Goal: Information Seeking & Learning: Learn about a topic

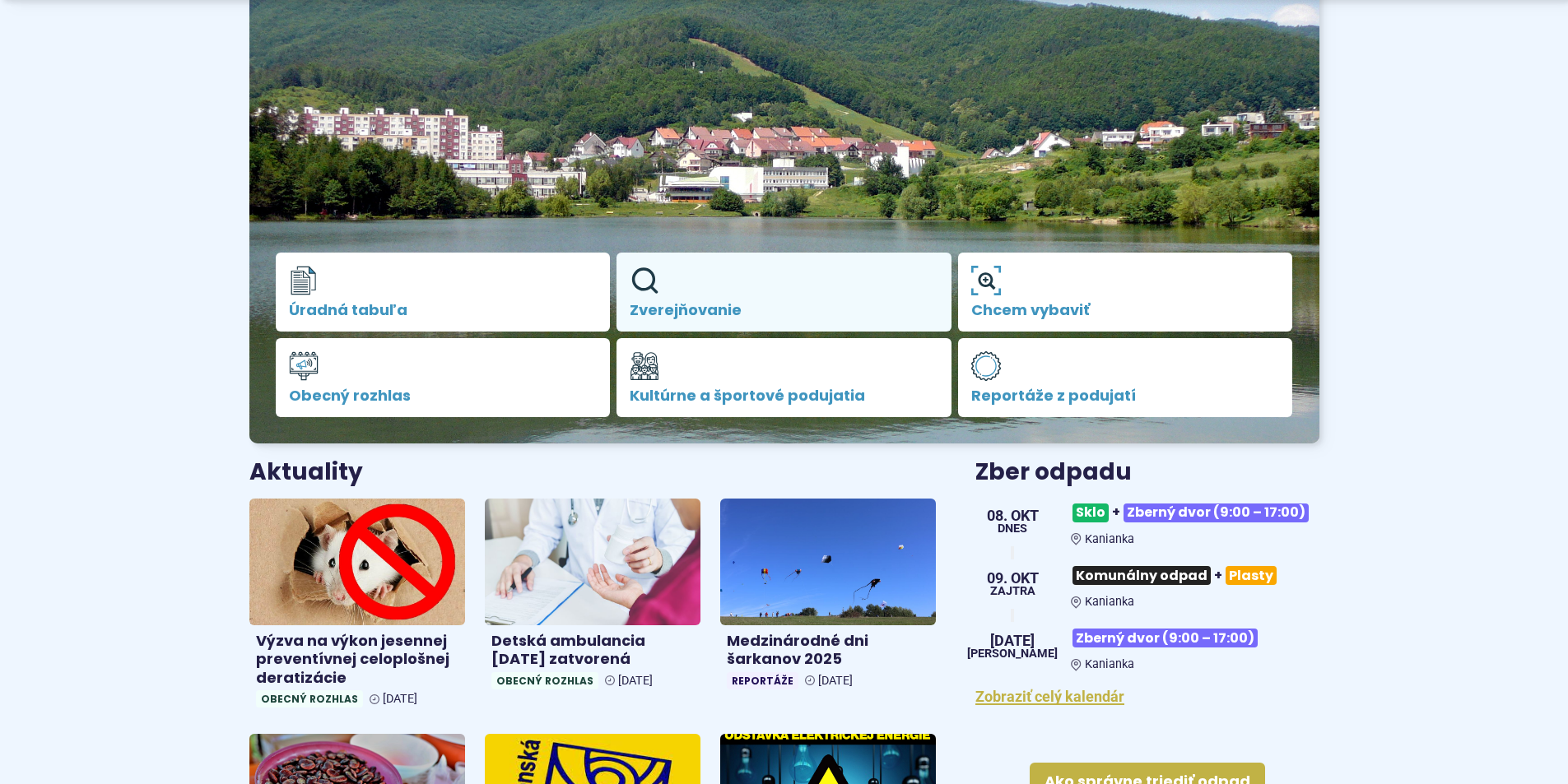
scroll to position [247, 0]
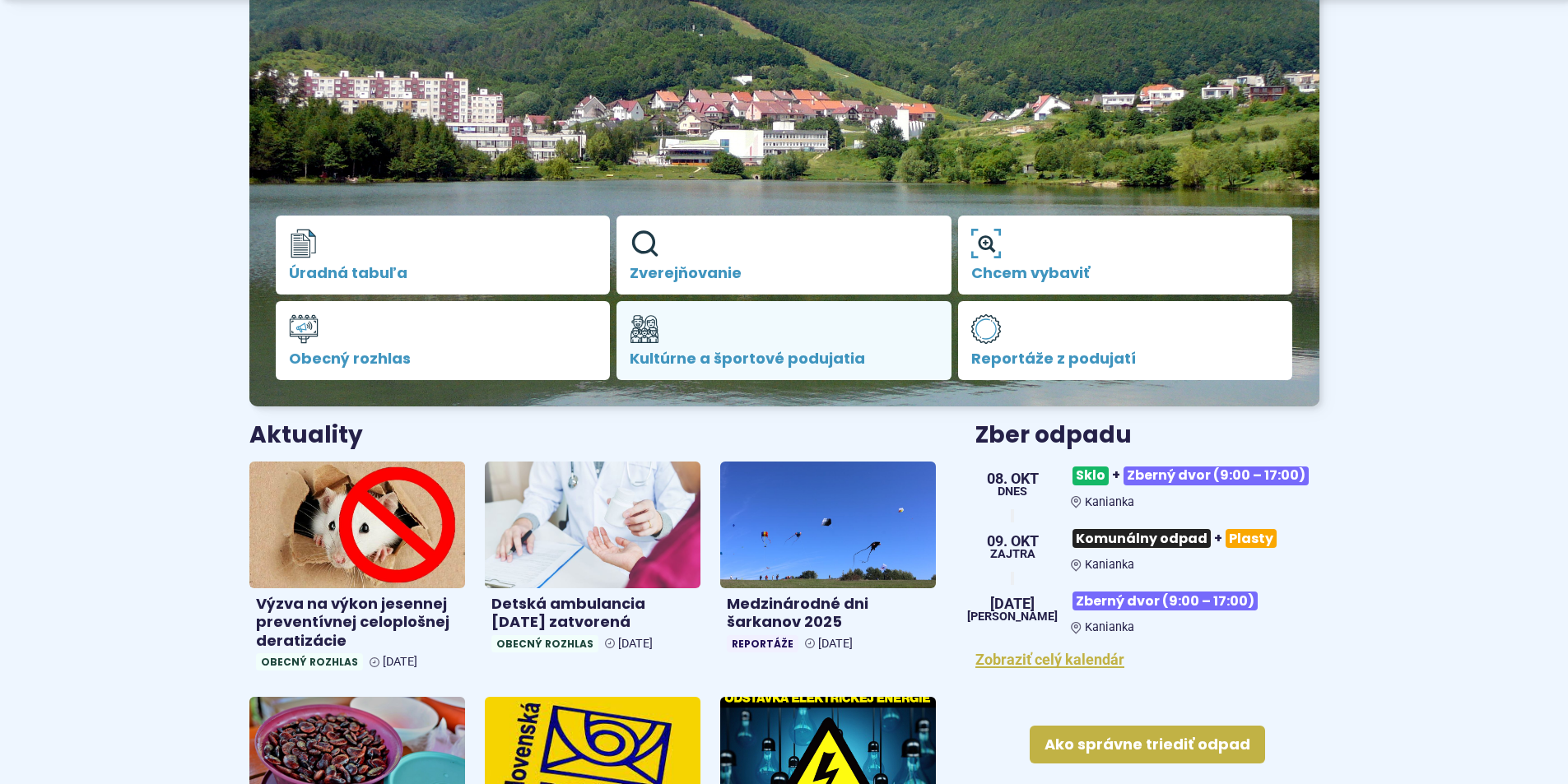
click at [743, 355] on span "Kultúrne a športové podujatia" at bounding box center [784, 358] width 308 height 17
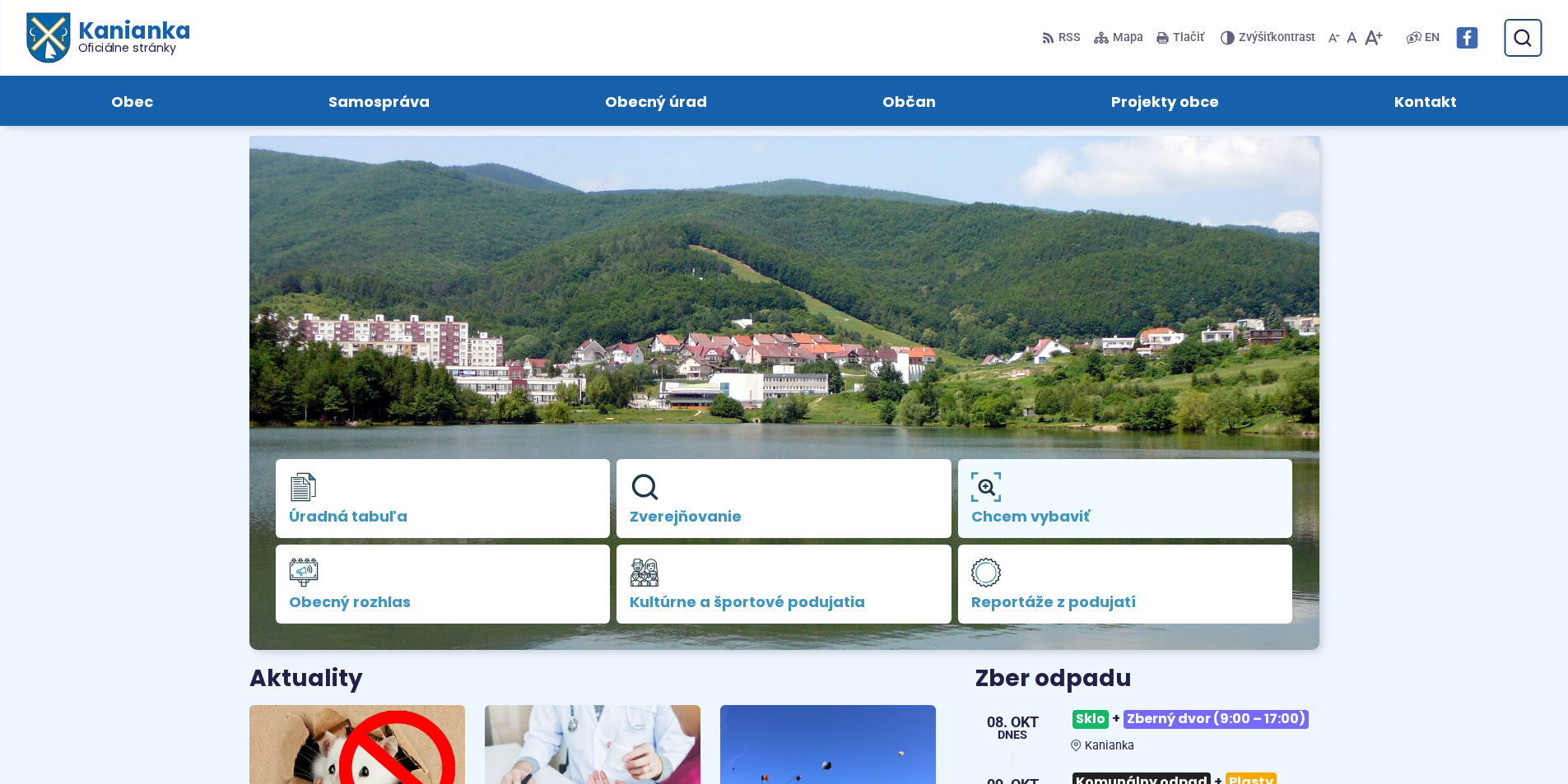
scroll to position [0, 0]
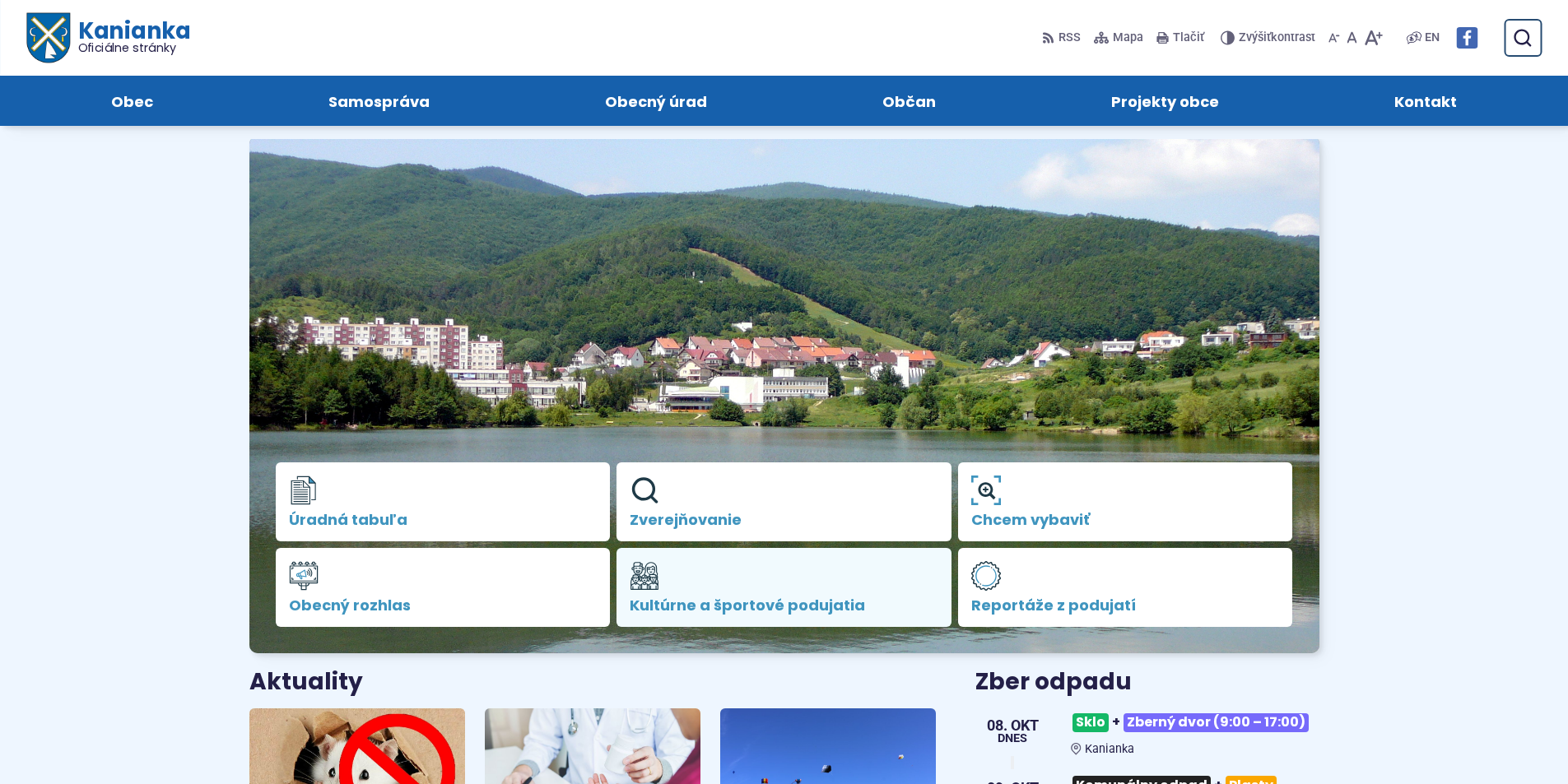
click at [789, 598] on span "Kultúrne a športové podujatia" at bounding box center [784, 605] width 308 height 17
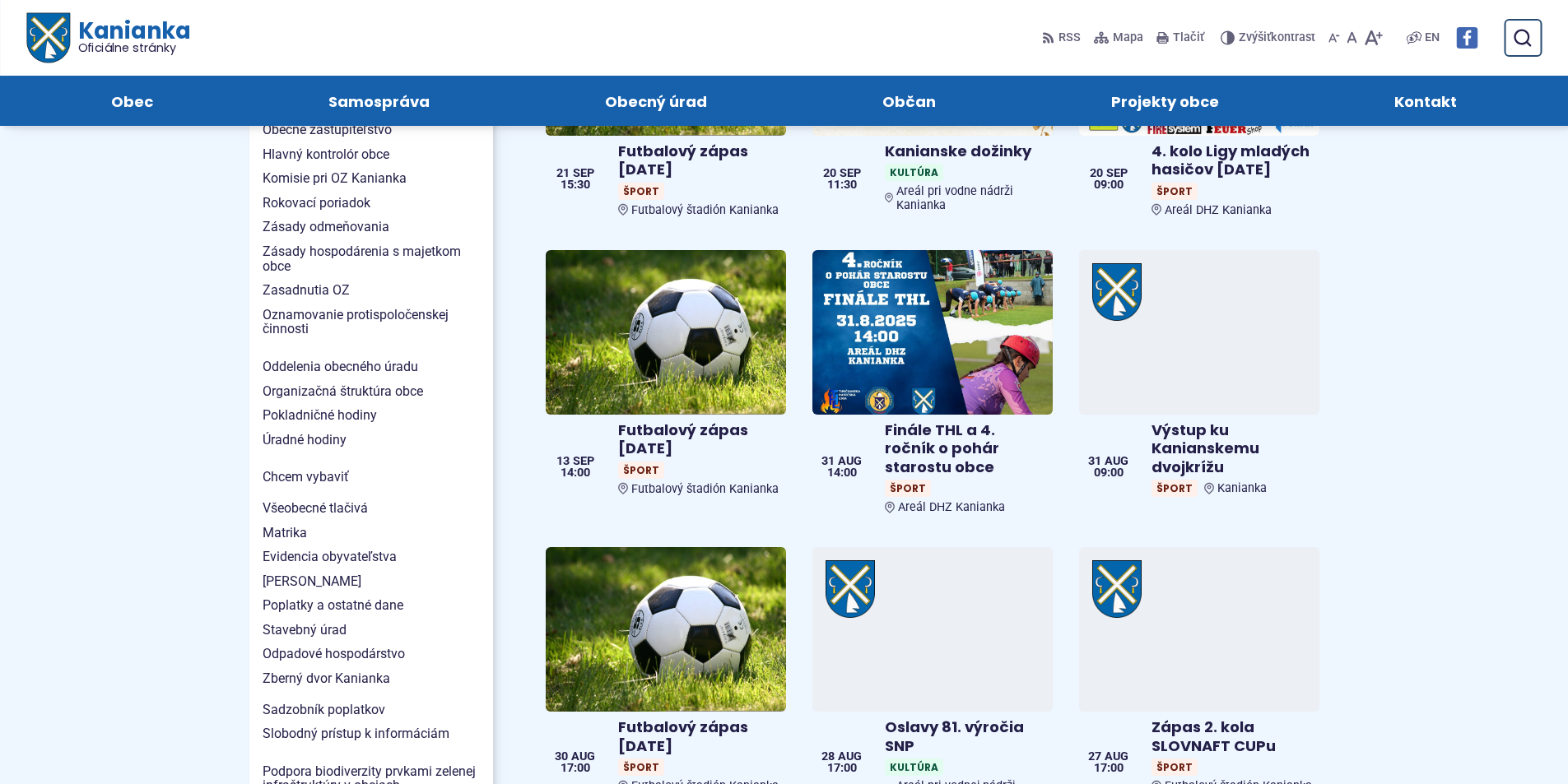
scroll to position [987, 0]
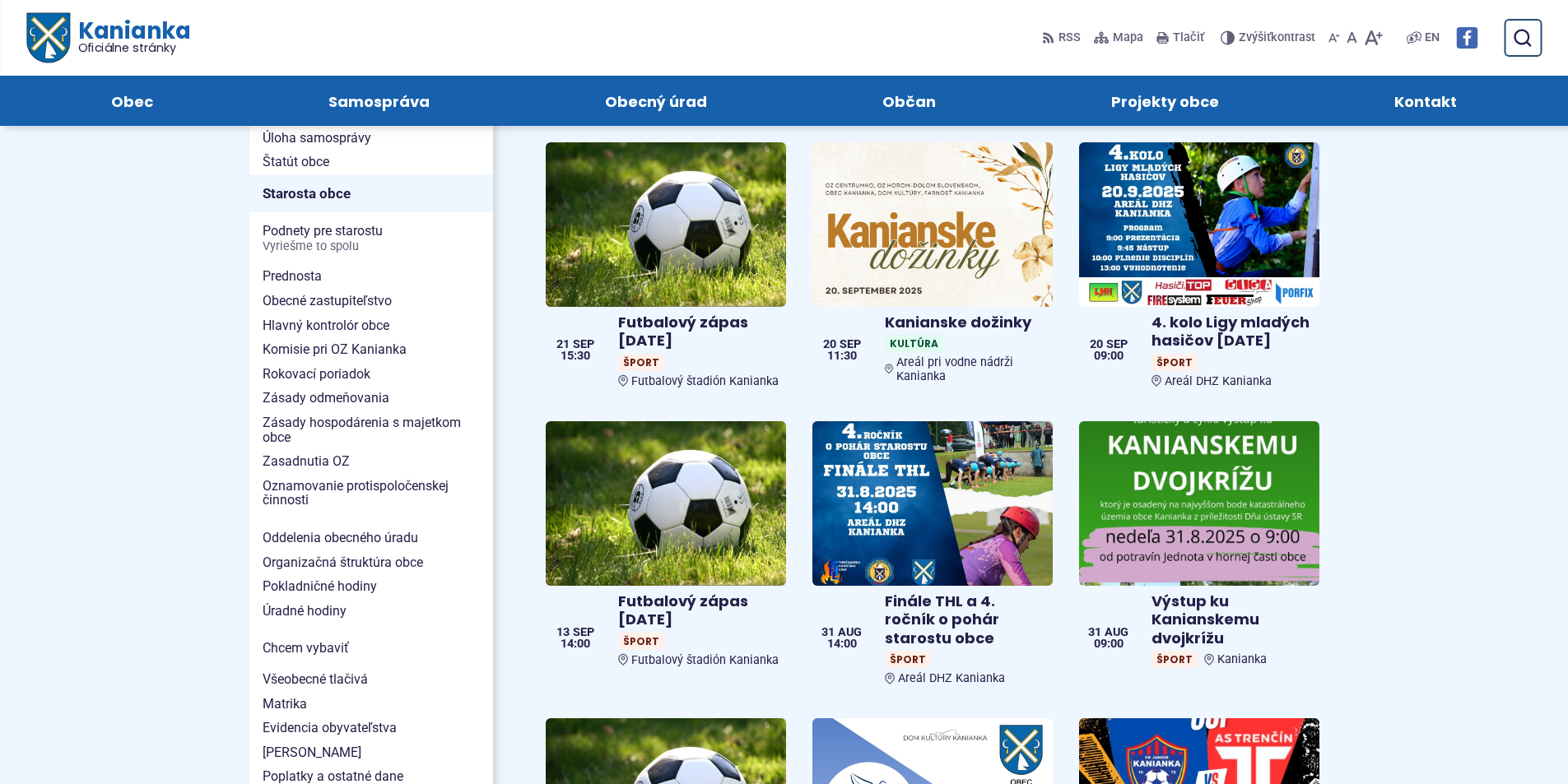
drag, startPoint x: 1424, startPoint y: 104, endPoint x: 1414, endPoint y: 116, distance: 15.6
click at [1424, 107] on span "Kontakt" at bounding box center [1425, 101] width 62 height 50
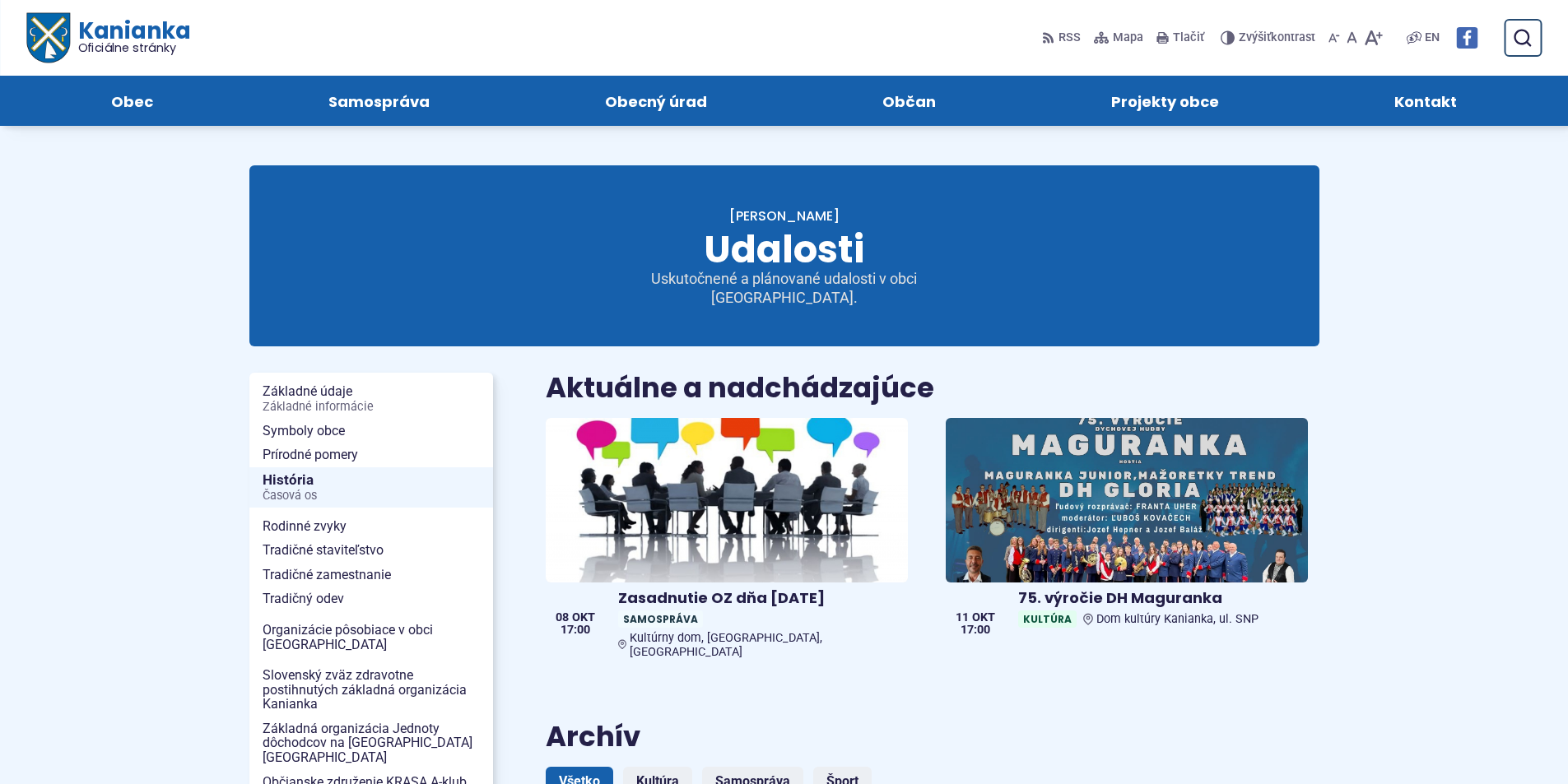
click at [1466, 39] on img at bounding box center [1466, 37] width 21 height 21
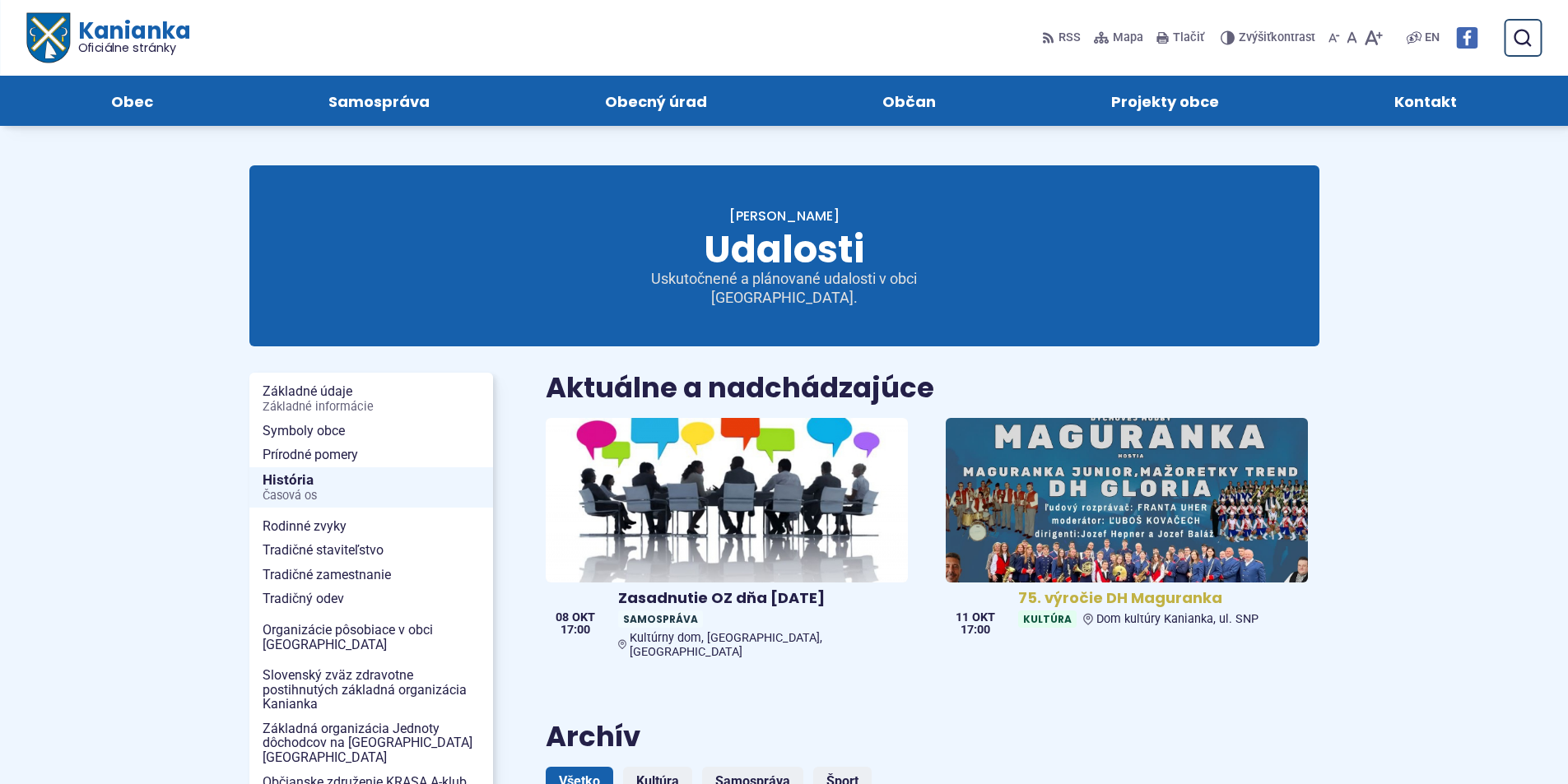
click at [1165, 487] on img at bounding box center [1126, 499] width 416 height 189
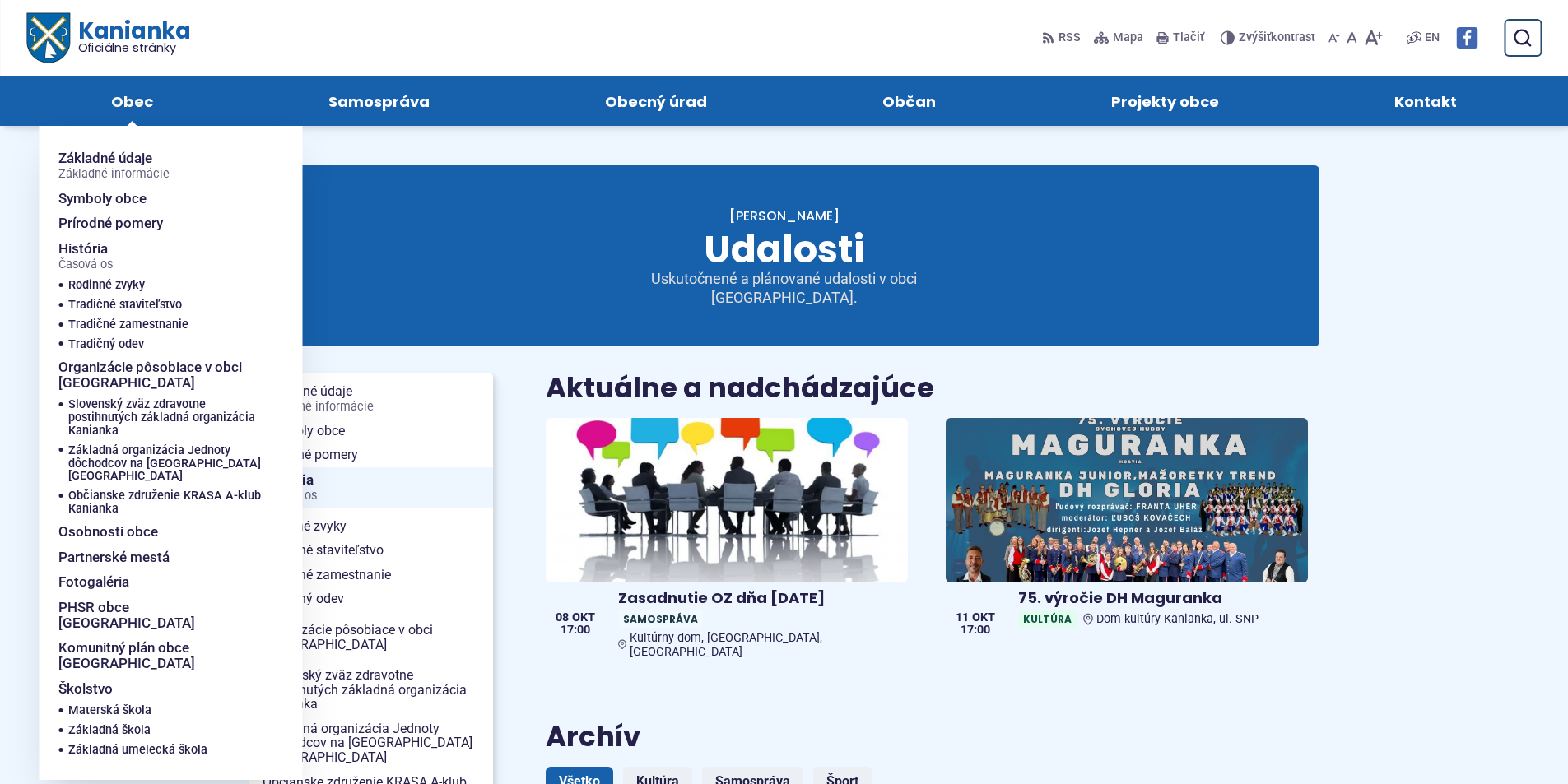
click at [135, 102] on span "Obec" at bounding box center [131, 101] width 42 height 50
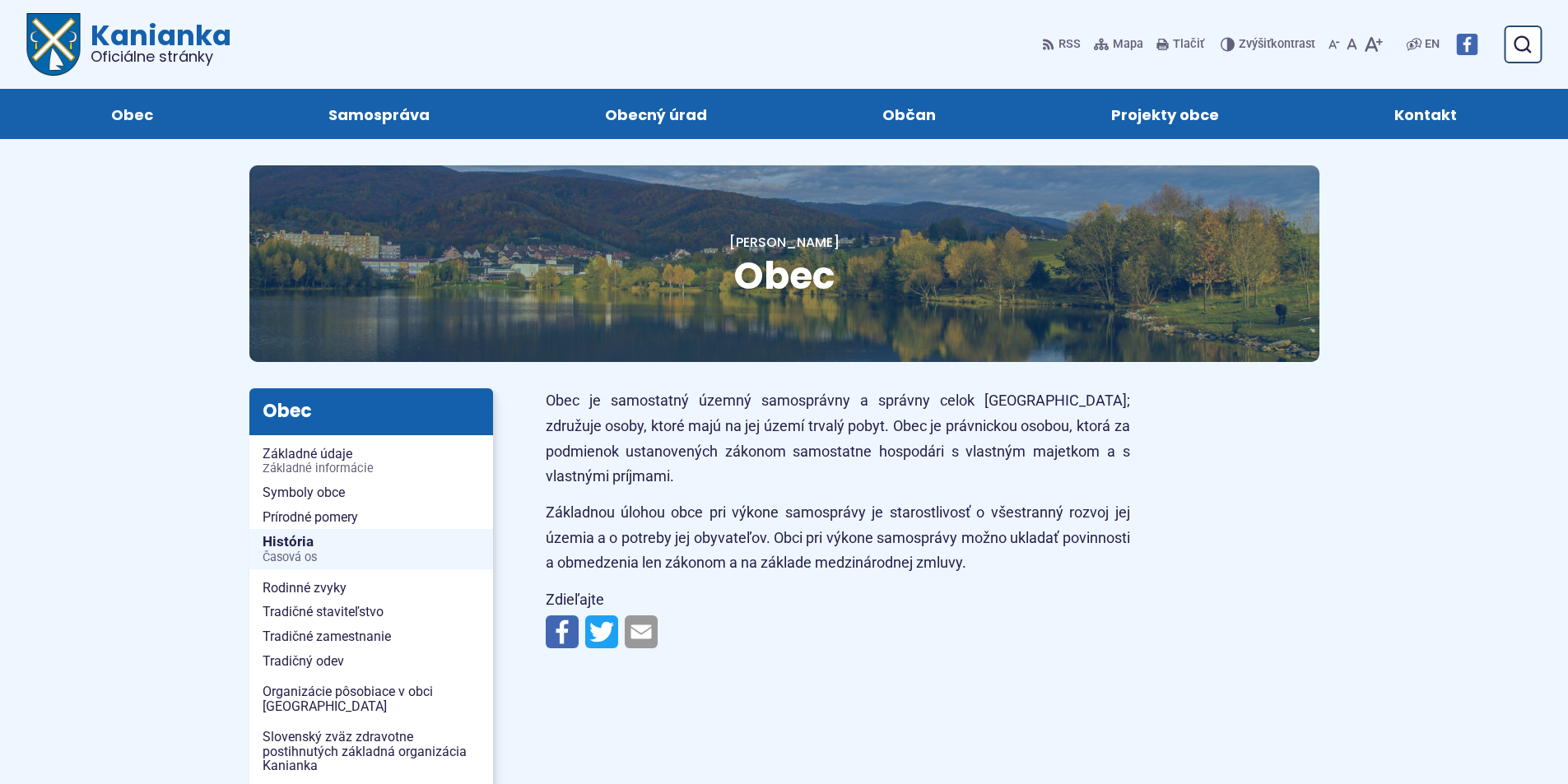
click at [1431, 115] on span "Kontakt" at bounding box center [1425, 114] width 62 height 50
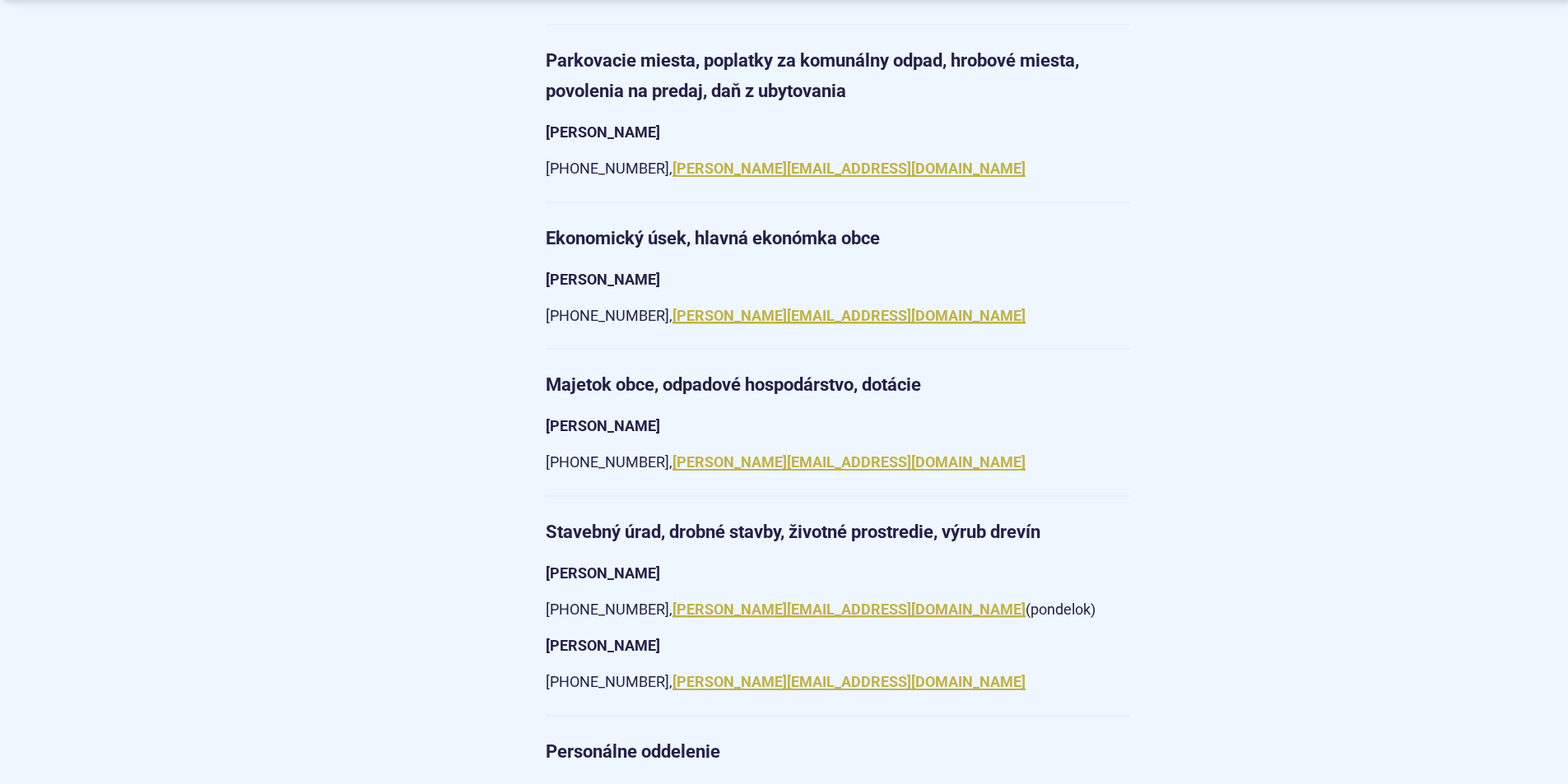
scroll to position [2386, 0]
